Goal: Transaction & Acquisition: Purchase product/service

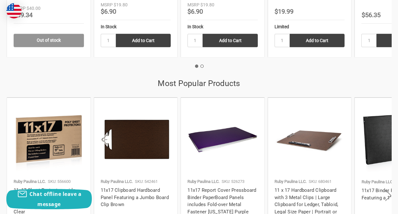
scroll to position [843, 0]
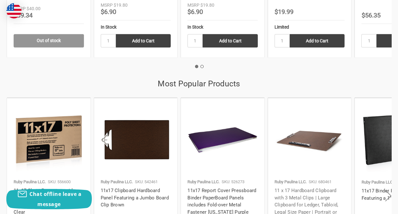
click at [328, 187] on link "11 x 17 Hardboard Clipboard with 3 Metal Clips | Large Clipboard for Ledger, Ta…" at bounding box center [309, 211] width 68 height 48
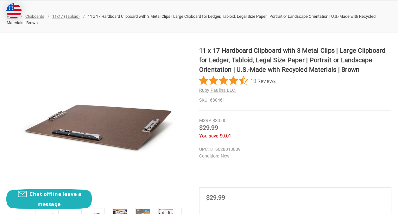
scroll to position [92, 0]
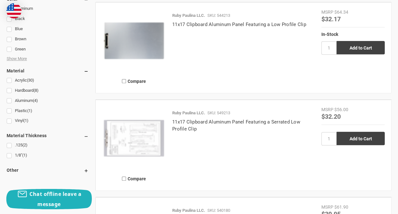
scroll to position [404, 0]
